Goal: Book appointment/travel/reservation

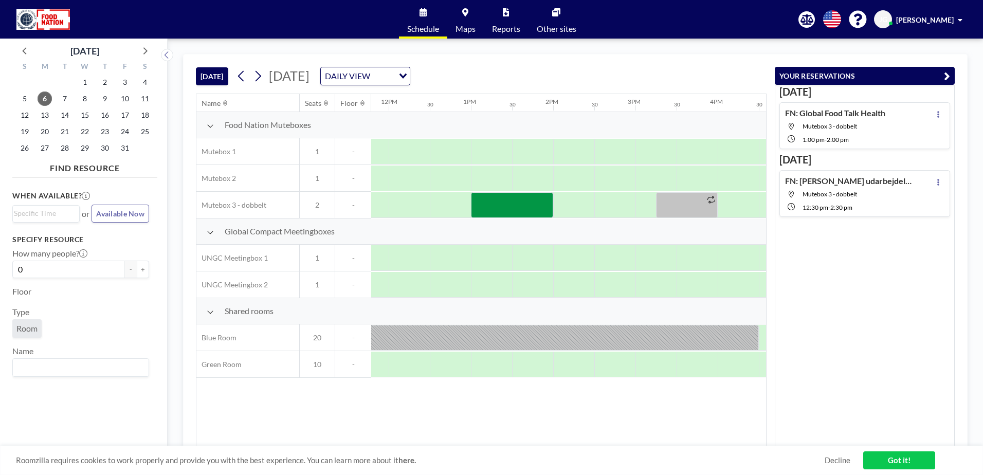
scroll to position [0, 976]
click at [519, 203] on div at bounding box center [506, 205] width 82 height 26
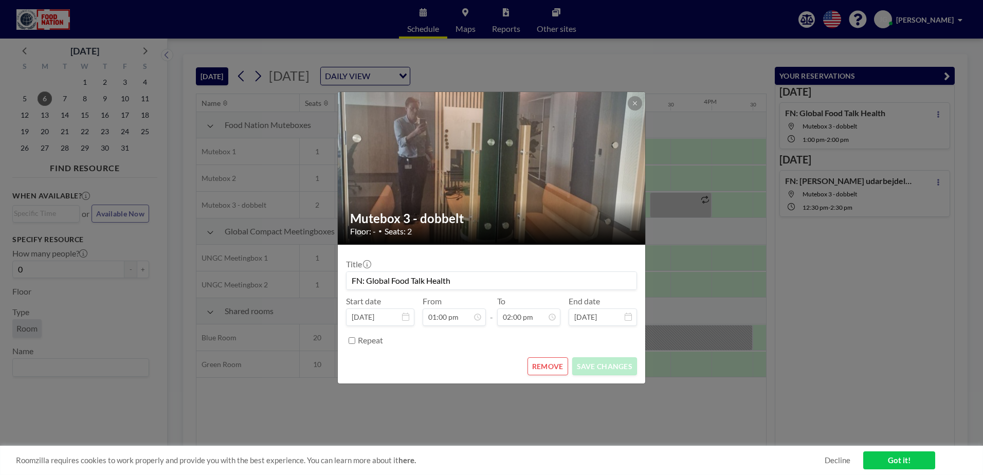
scroll to position [73, 0]
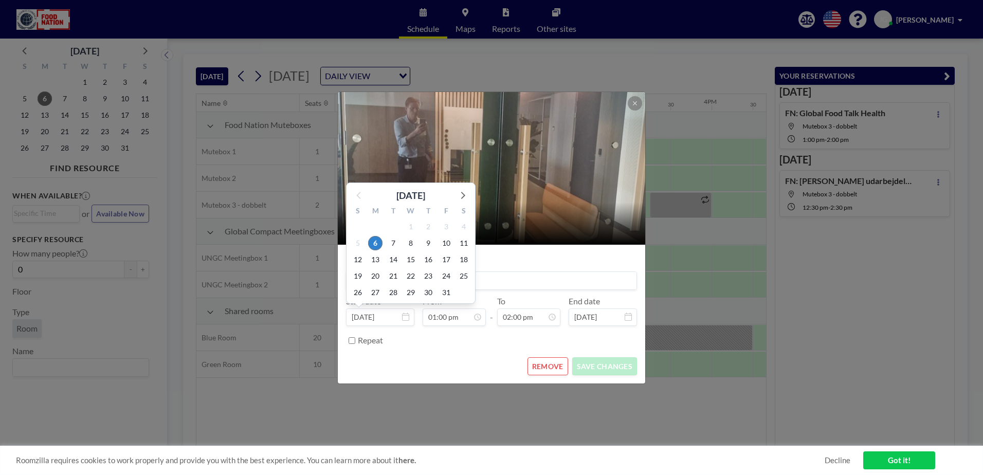
click at [400, 318] on input "[DATE]" at bounding box center [380, 316] width 68 height 17
click at [404, 319] on icon at bounding box center [405, 317] width 7 height 8
click at [386, 317] on input "[DATE]" at bounding box center [380, 316] width 68 height 17
click at [431, 241] on span "9" at bounding box center [428, 243] width 14 height 14
type input "[DATE]"
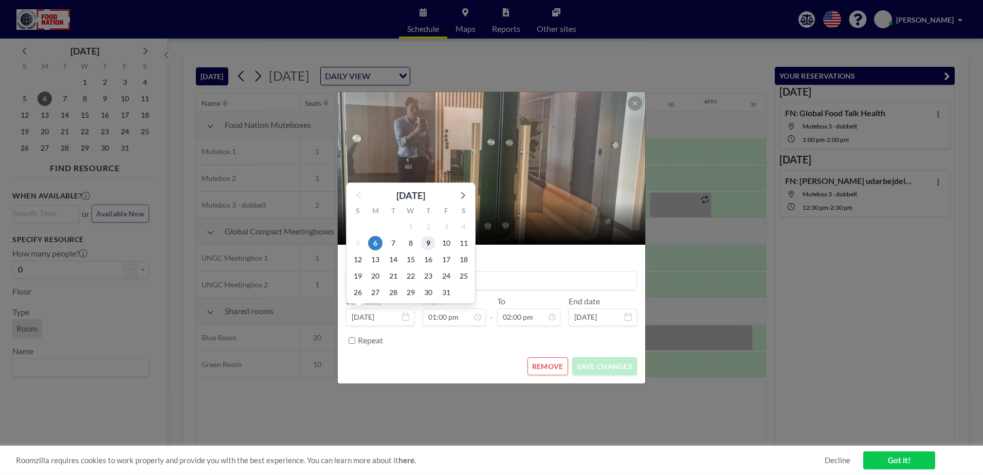
type input "[DATE]"
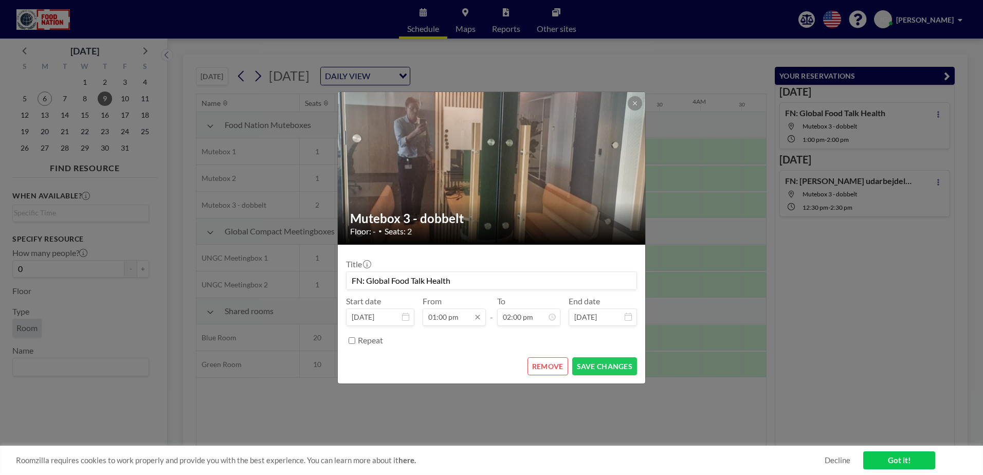
scroll to position [476, 0]
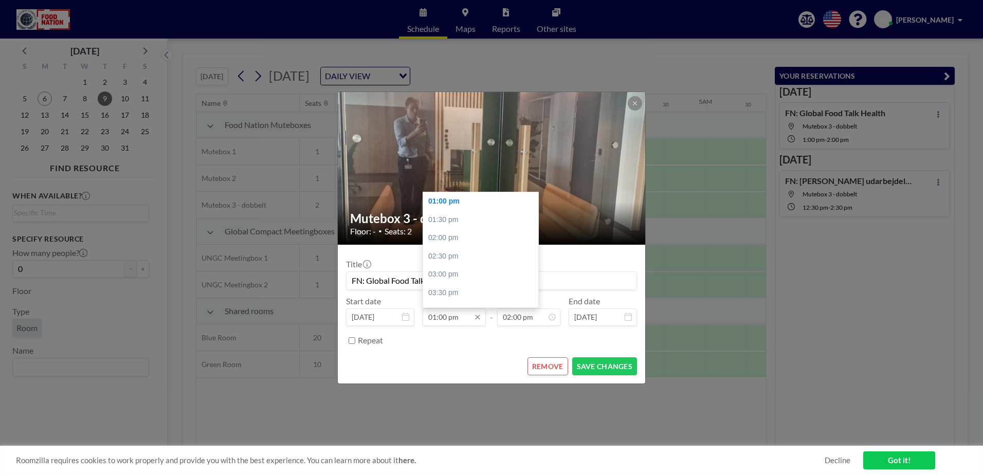
click at [449, 319] on input "01:00 pm" at bounding box center [454, 316] width 63 height 17
click at [449, 240] on div "02:00 pm" at bounding box center [483, 238] width 120 height 19
type input "02:00 pm"
type input "02:30 pm"
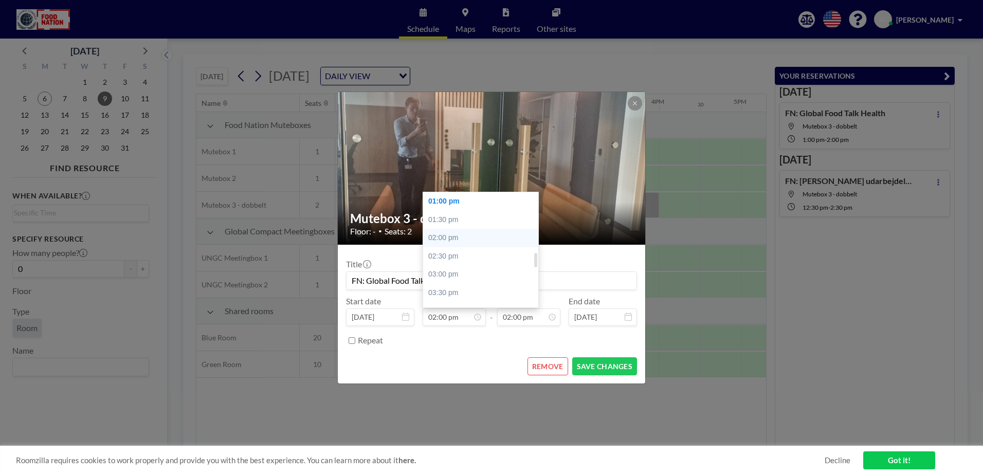
type input "[DATE]"
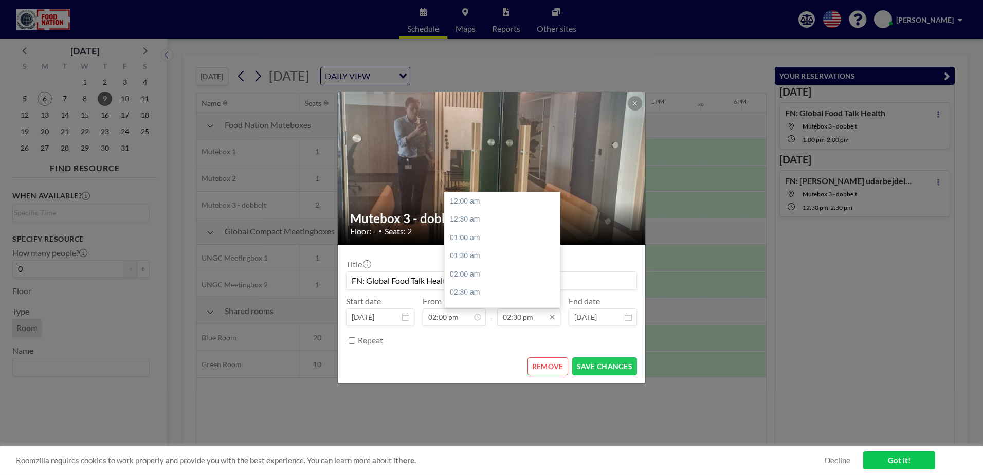
click at [532, 319] on input "02:30 pm" at bounding box center [528, 316] width 63 height 17
click at [483, 221] on div "03:00 pm" at bounding box center [505, 219] width 120 height 19
type input "03:00 pm"
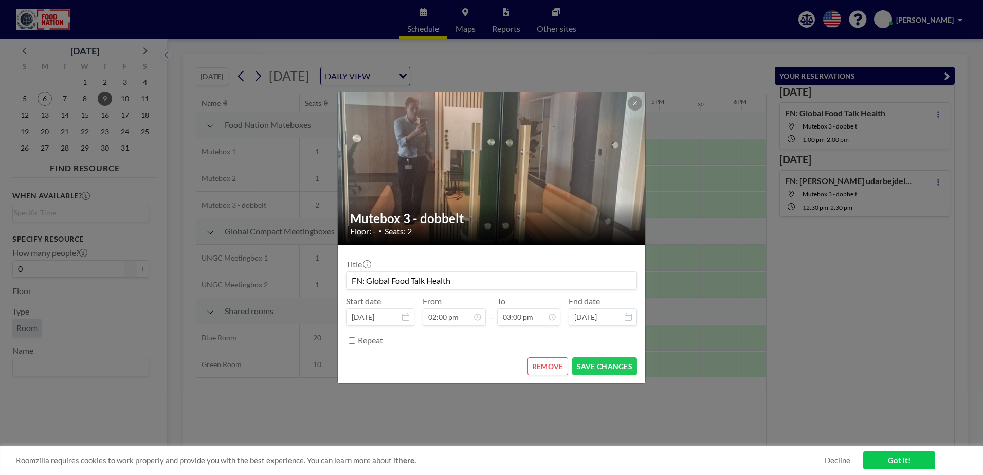
scroll to position [513, 0]
click at [605, 365] on button "SAVE CHANGES" at bounding box center [604, 366] width 65 height 18
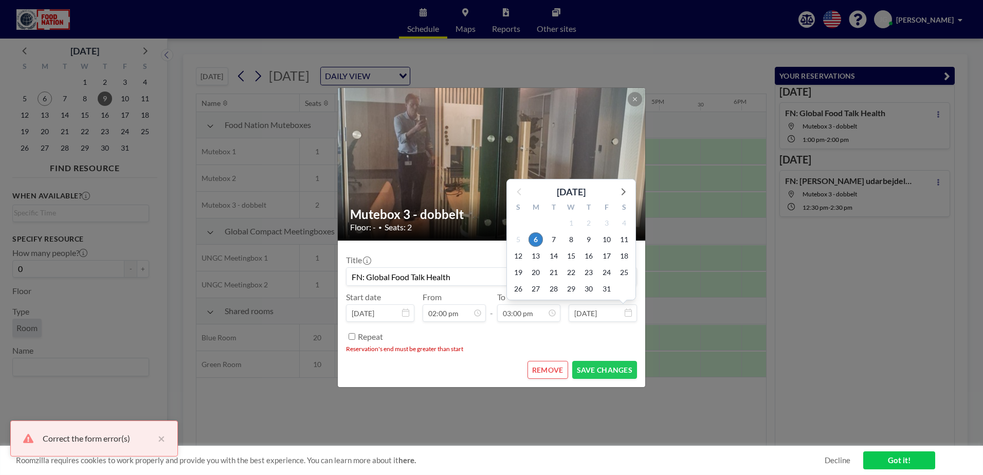
scroll to position [549, 0]
click at [612, 310] on input "[DATE]" at bounding box center [603, 312] width 68 height 17
click at [590, 239] on span "9" at bounding box center [588, 239] width 14 height 14
type input "[DATE]"
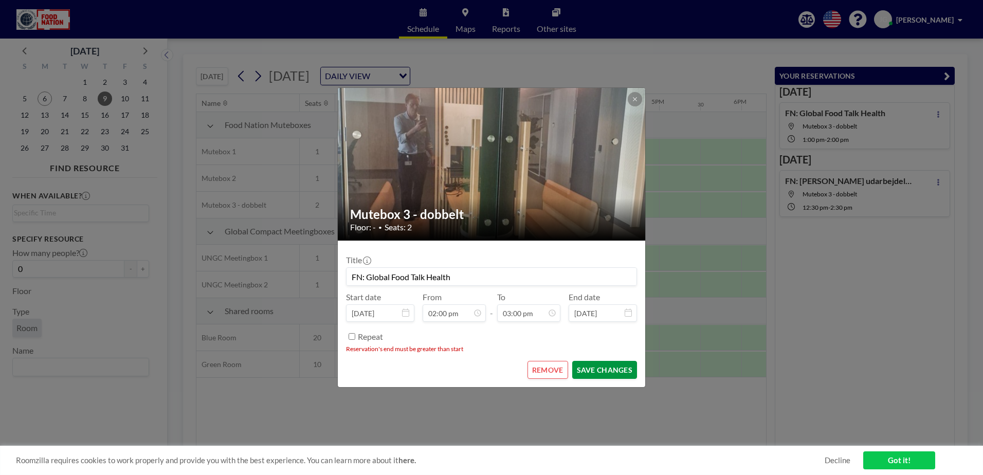
click at [602, 368] on button "SAVE CHANGES" at bounding box center [604, 370] width 65 height 18
